Goal: Information Seeking & Learning: Learn about a topic

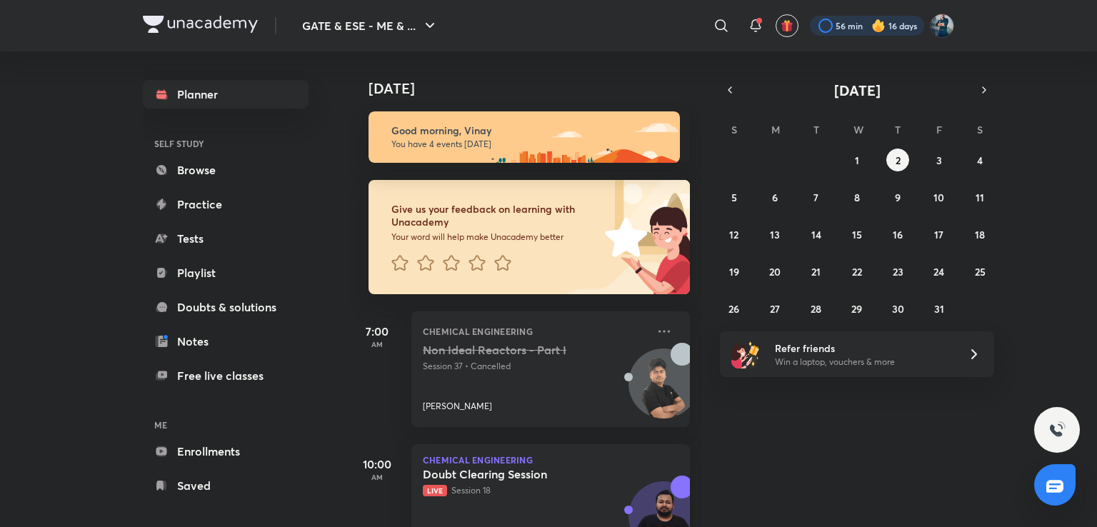
click at [851, 28] on div at bounding box center [867, 26] width 114 height 20
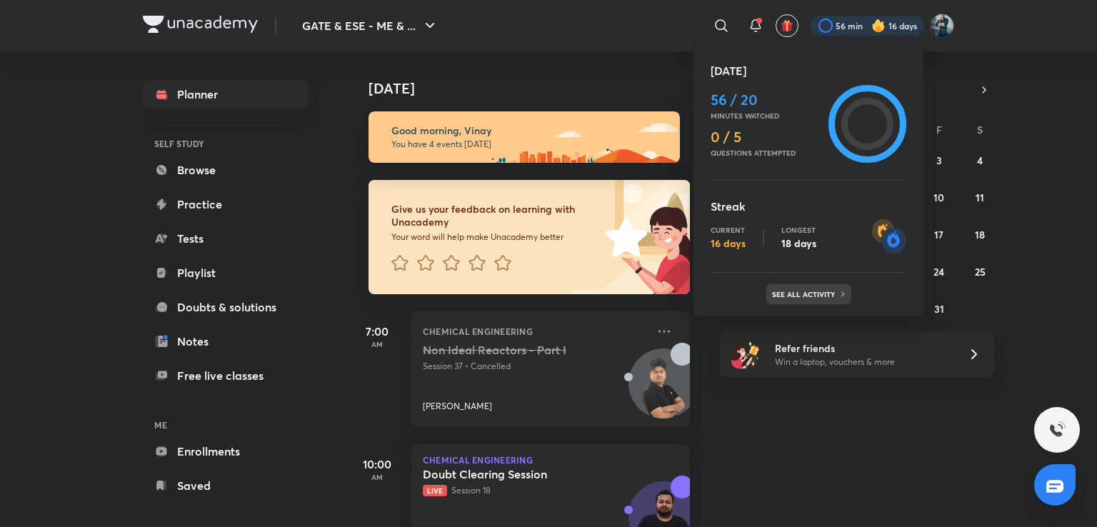
click at [805, 295] on p "See all activity" at bounding box center [805, 294] width 66 height 9
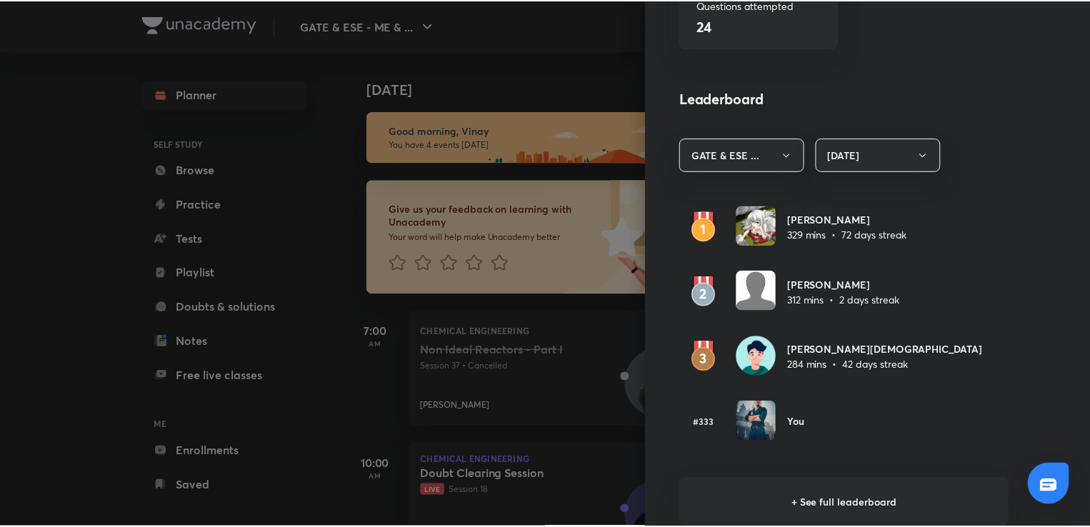
scroll to position [736, 0]
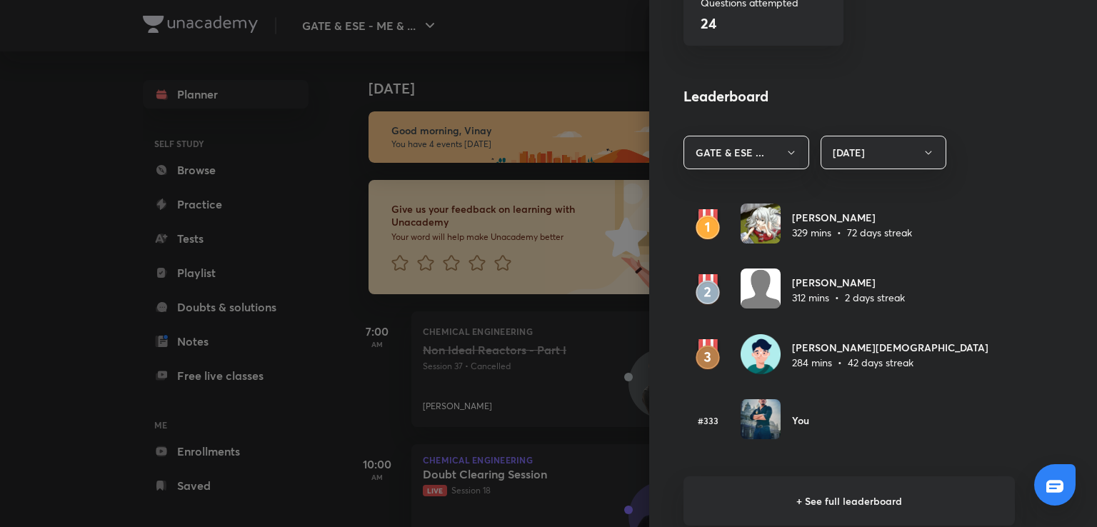
click at [558, 31] on div at bounding box center [548, 263] width 1097 height 527
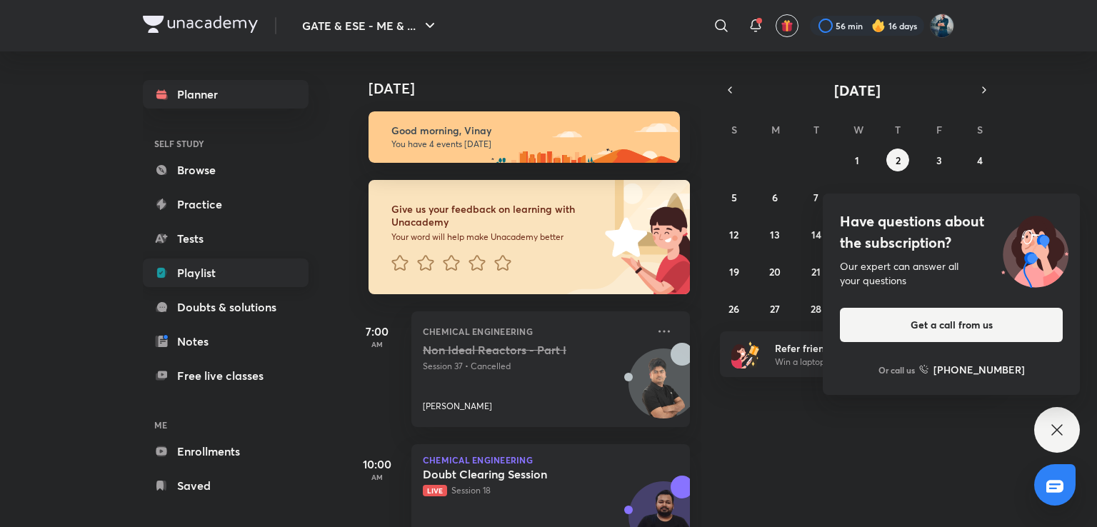
click at [243, 266] on link "Playlist" at bounding box center [226, 273] width 166 height 29
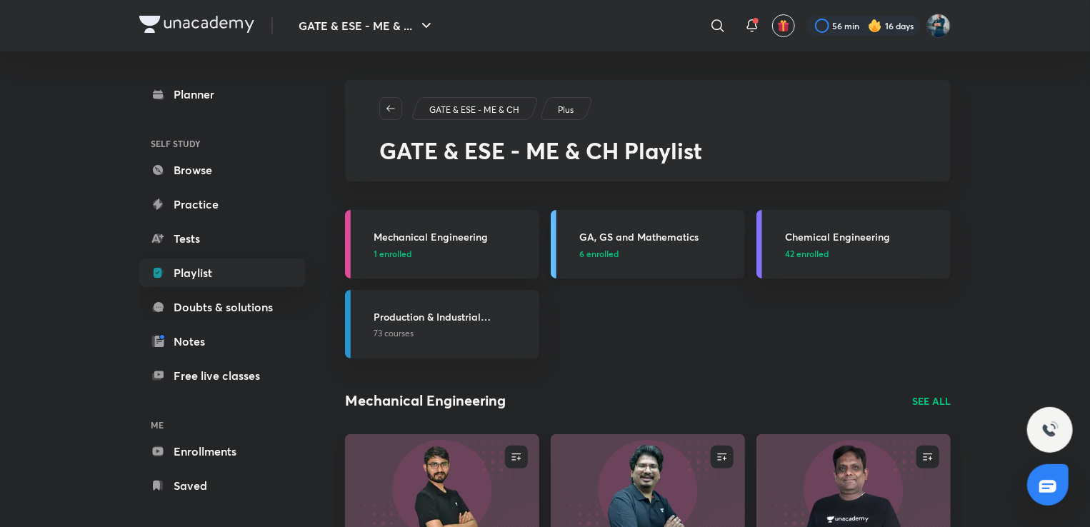
click at [684, 239] on h3 "GA, GS and Mathematics" at bounding box center [657, 236] width 157 height 15
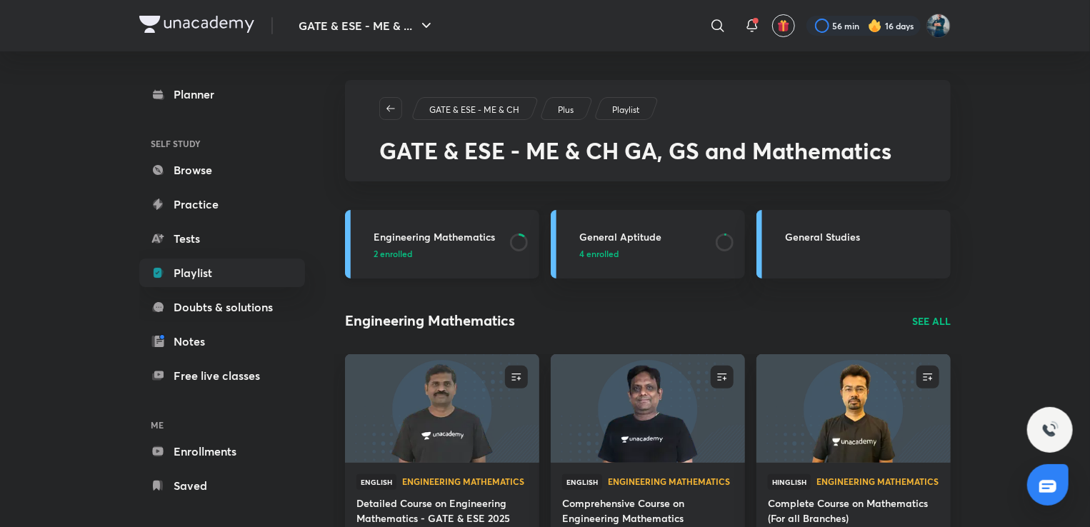
click at [462, 235] on h3 "Engineering Mathematics" at bounding box center [438, 236] width 128 height 15
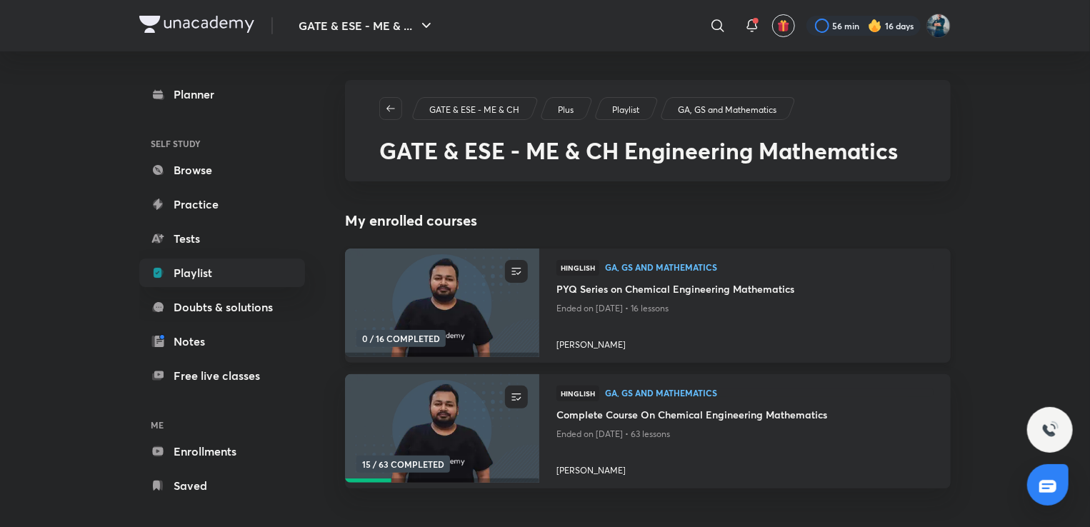
scroll to position [103, 0]
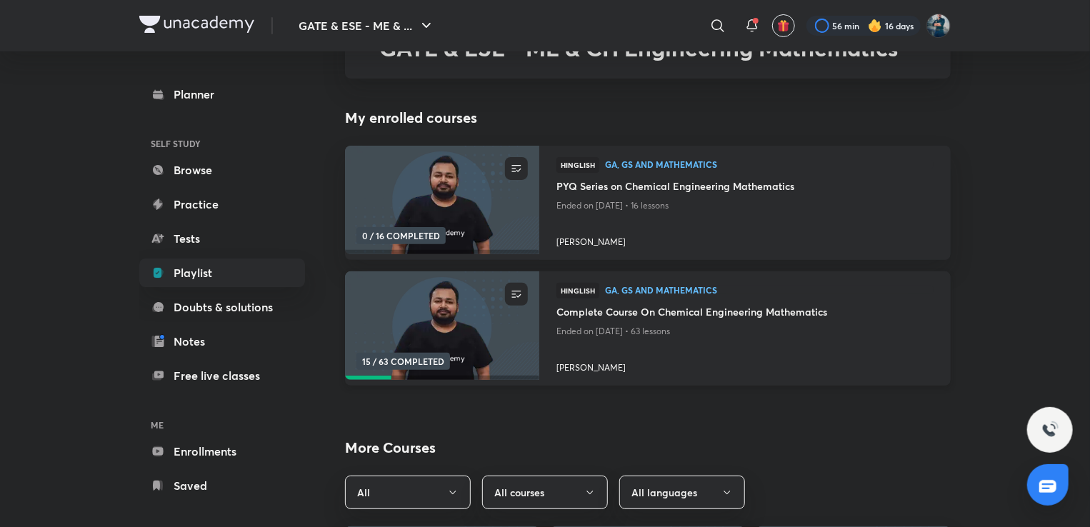
click at [632, 311] on h4 "Complete Course On Chemical Engineering Mathematics" at bounding box center [744, 313] width 377 height 18
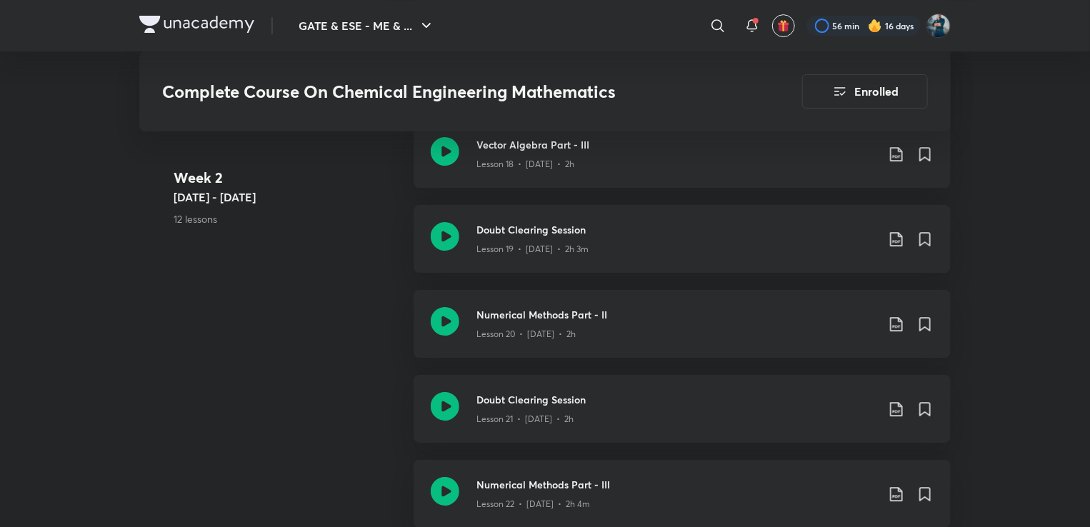
scroll to position [2423, 0]
click at [541, 392] on h3 "Doubt Clearing Session" at bounding box center [676, 398] width 400 height 15
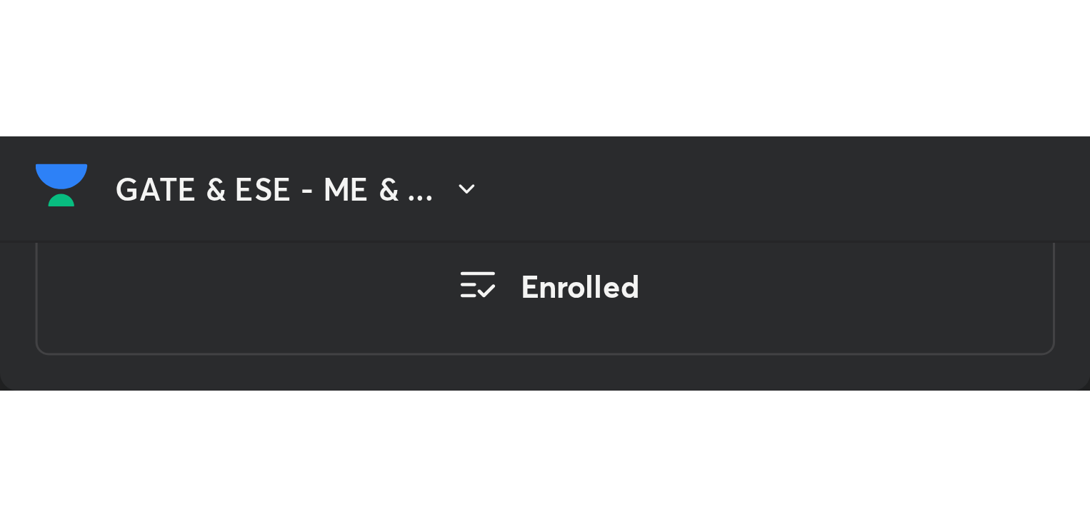
scroll to position [2303, 0]
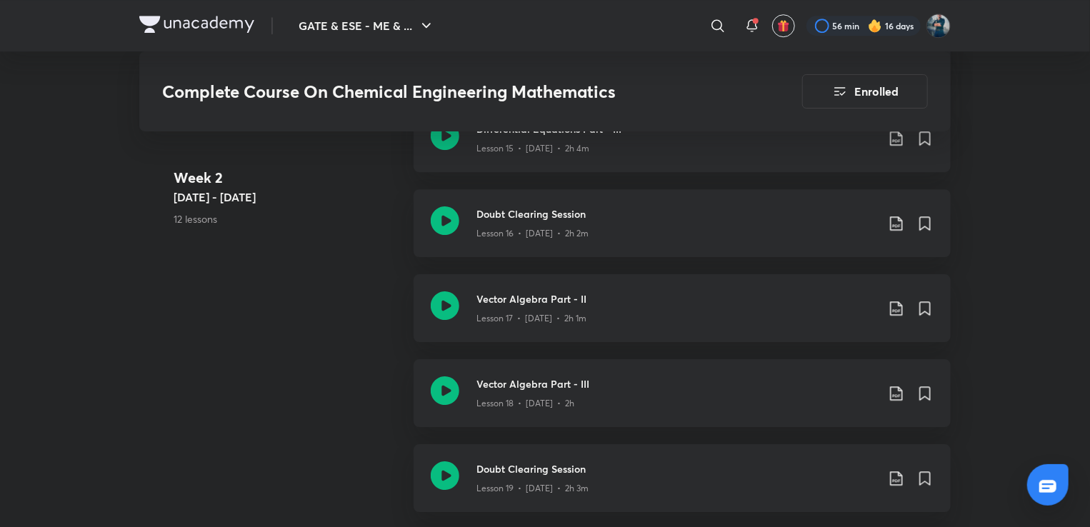
scroll to position [2423, 0]
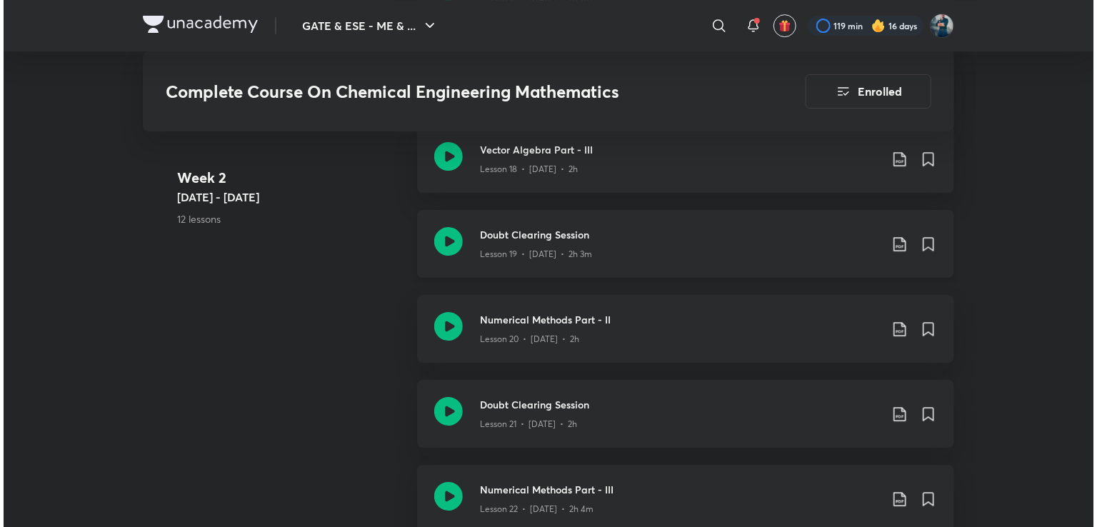
scroll to position [2419, 0]
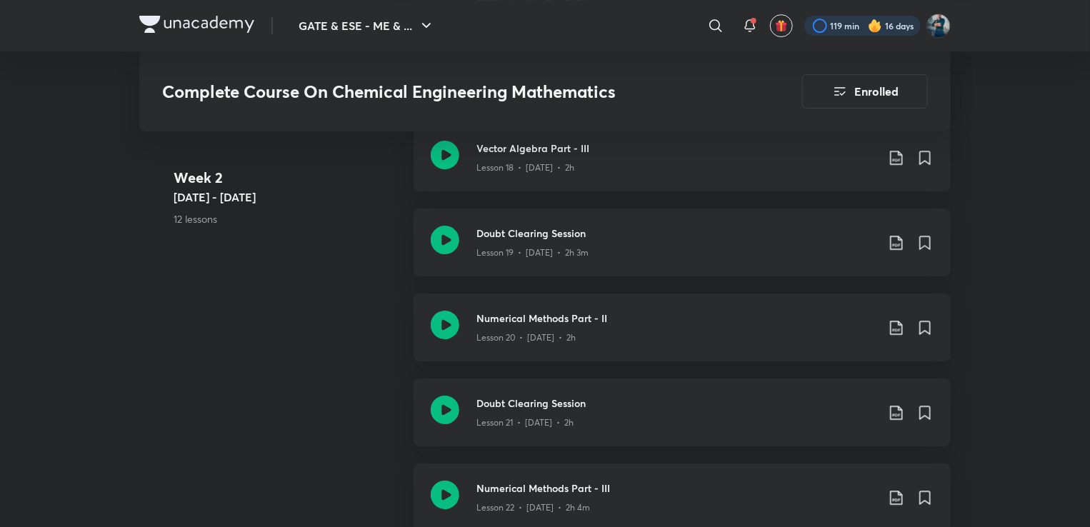
click at [855, 25] on div at bounding box center [862, 26] width 116 height 20
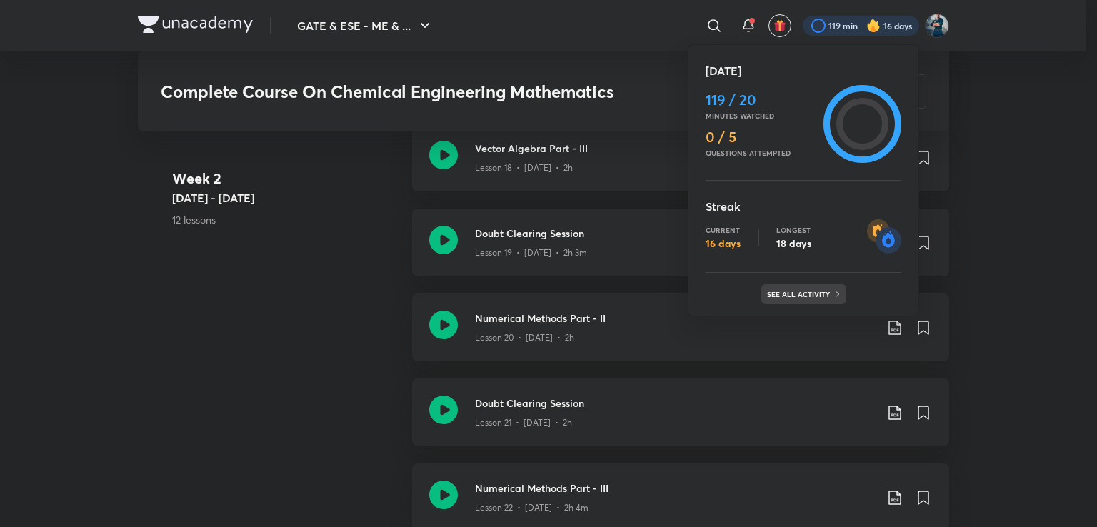
click at [823, 287] on div "See all activity" at bounding box center [803, 294] width 85 height 20
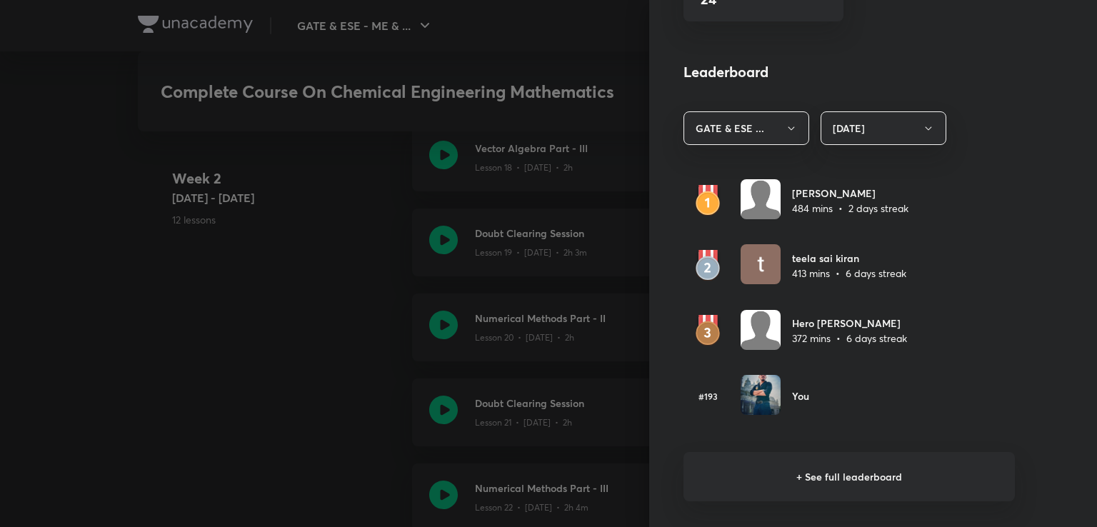
scroll to position [761, 0]
click at [819, 475] on h6 "+ See full leaderboard" at bounding box center [849, 475] width 331 height 49
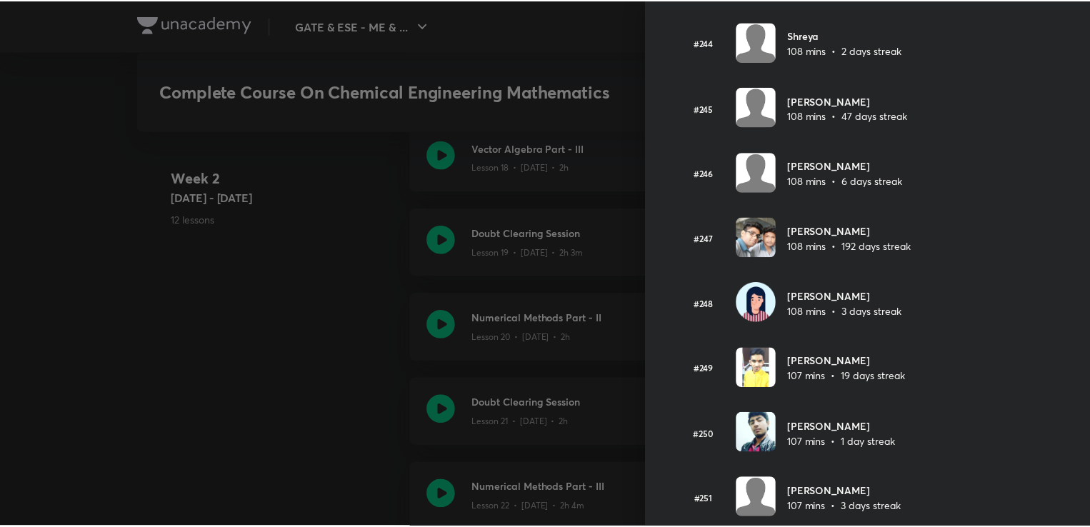
scroll to position [15956, 0]
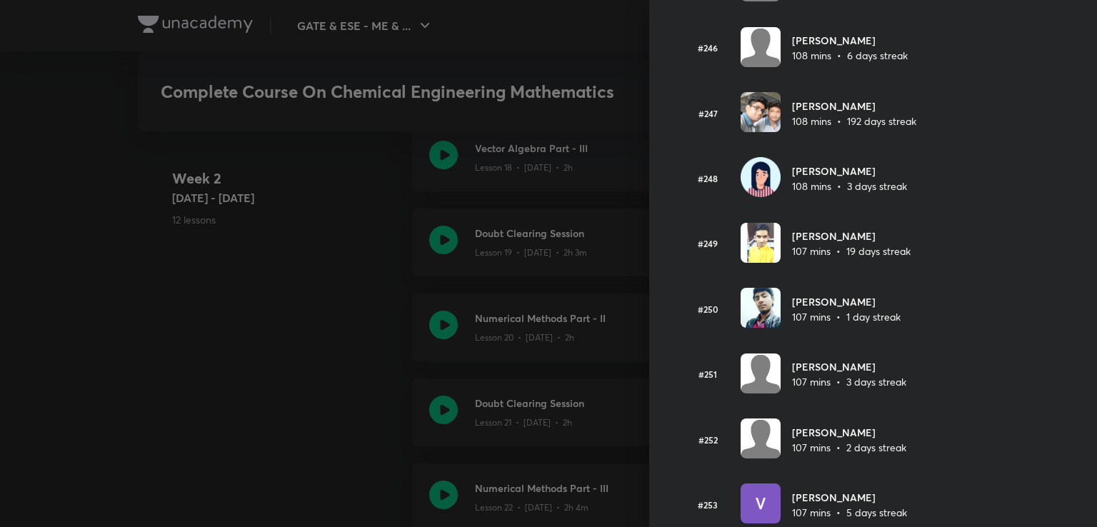
click at [568, 59] on div at bounding box center [548, 263] width 1097 height 527
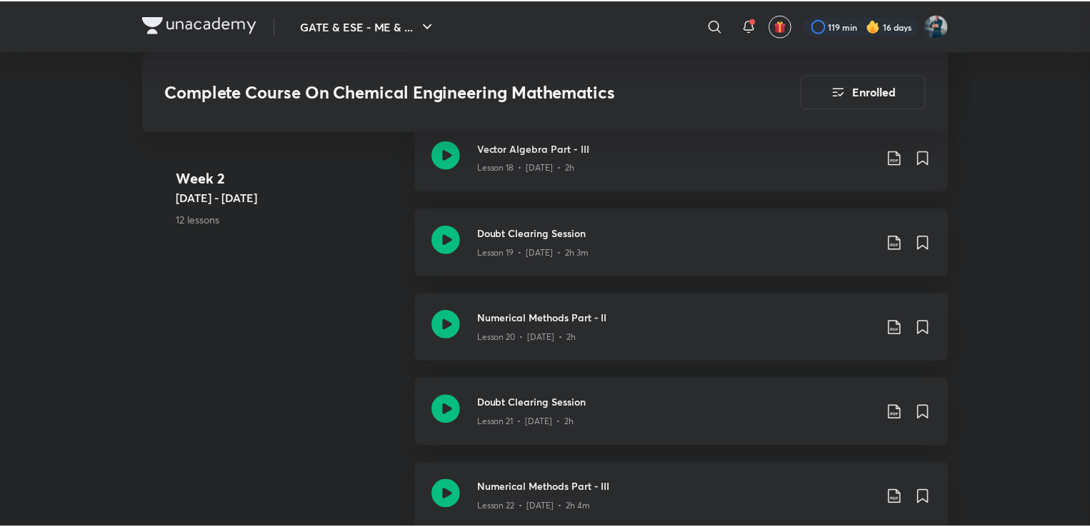
scroll to position [0, 0]
